Goal: Task Accomplishment & Management: Manage account settings

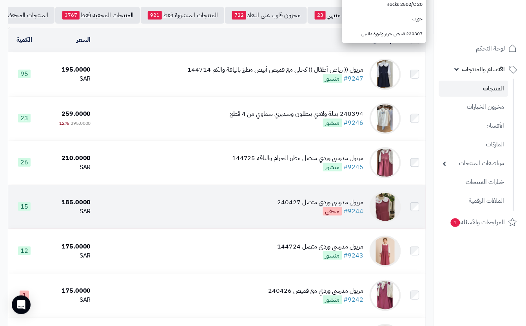
scroll to position [104, 0]
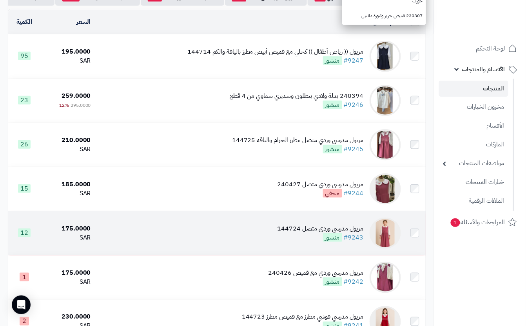
click at [295, 243] on div "مريول مدرسي وردي متصل 144724 #9243 منشور" at bounding box center [320, 234] width 86 height 18
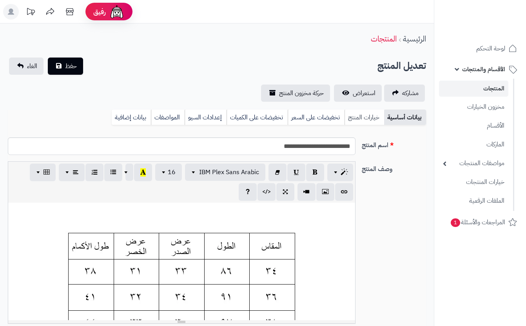
click at [373, 120] on link "خيارات المنتج" at bounding box center [365, 118] width 40 height 16
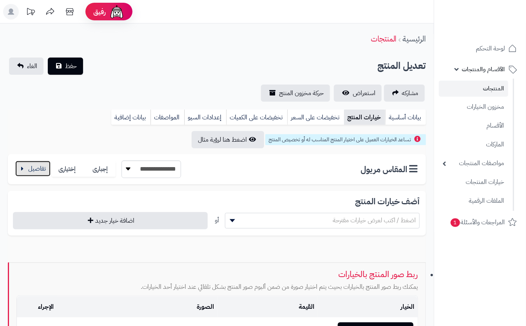
click at [38, 171] on button "button" at bounding box center [32, 169] width 35 height 16
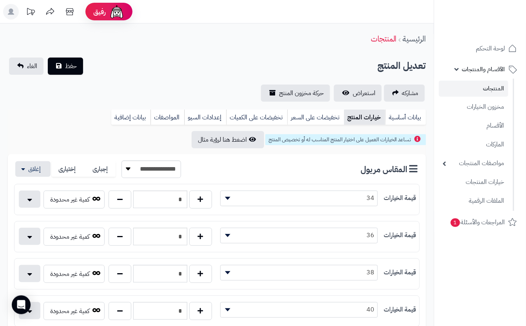
click at [50, 63] on button "حفظ" at bounding box center [65, 65] width 35 height 17
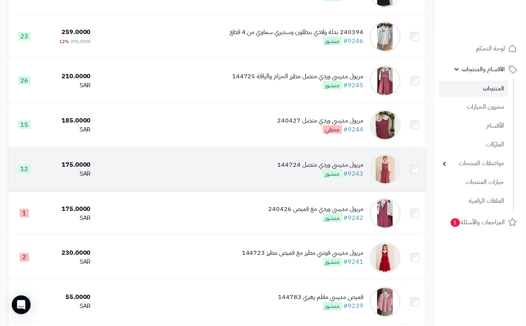
scroll to position [209, 0]
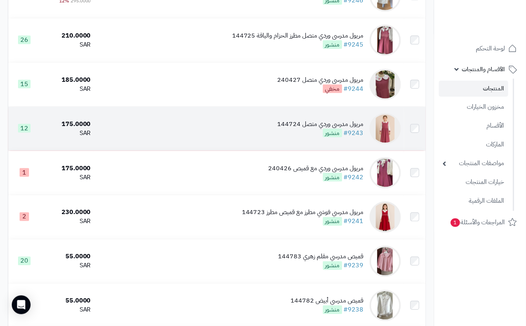
click at [261, 134] on td "مريول مدرسي وردي متصل 144724 #9243 منشور" at bounding box center [249, 129] width 310 height 44
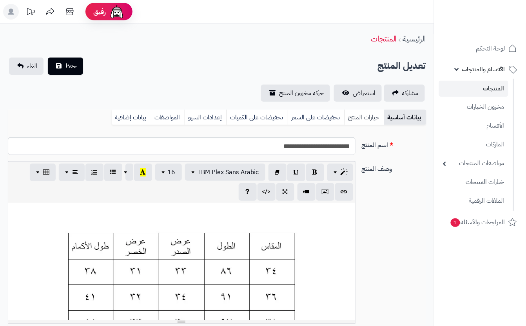
click at [367, 115] on link "خيارات المنتج" at bounding box center [365, 118] width 40 height 16
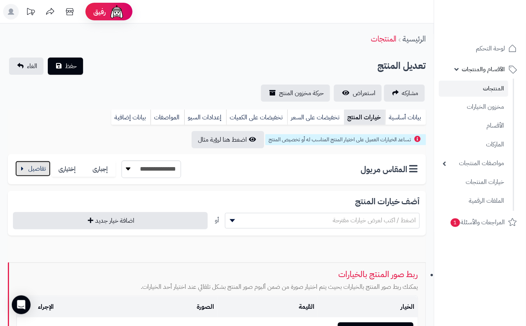
click at [36, 168] on button "button" at bounding box center [32, 169] width 35 height 16
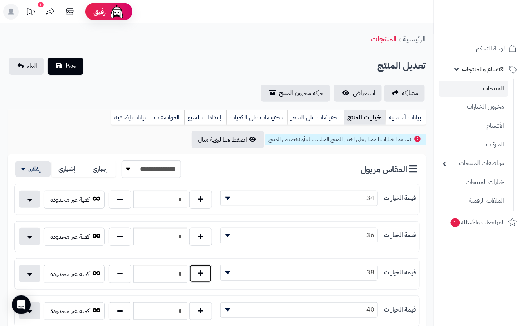
click at [197, 281] on button "button" at bounding box center [200, 274] width 23 height 18
type input "*"
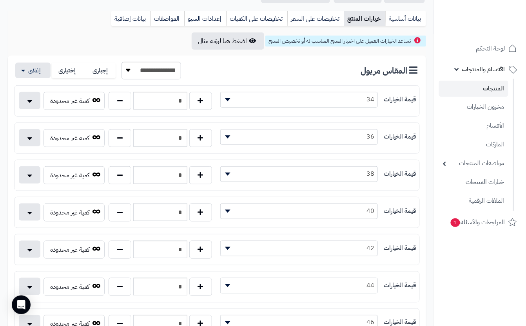
scroll to position [104, 0]
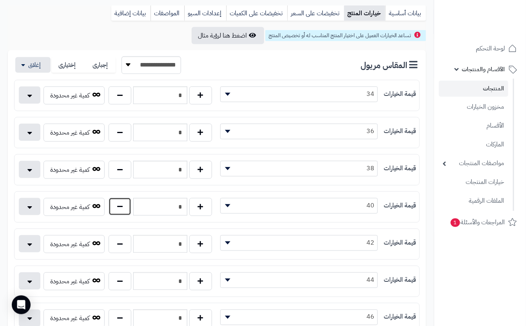
click at [120, 213] on button "button" at bounding box center [120, 207] width 23 height 18
type input "*"
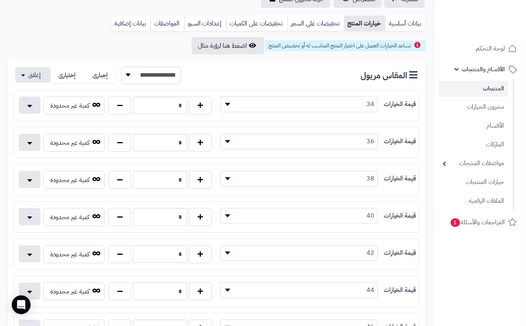
scroll to position [0, 0]
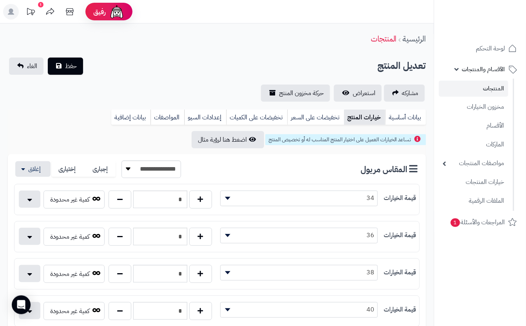
drag, startPoint x: 181, startPoint y: 82, endPoint x: 132, endPoint y: 76, distance: 49.4
click at [180, 77] on div "**********" at bounding box center [217, 80] width 434 height 44
click at [60, 57] on button "حفظ" at bounding box center [65, 65] width 35 height 17
